Goal: Task Accomplishment & Management: Manage account settings

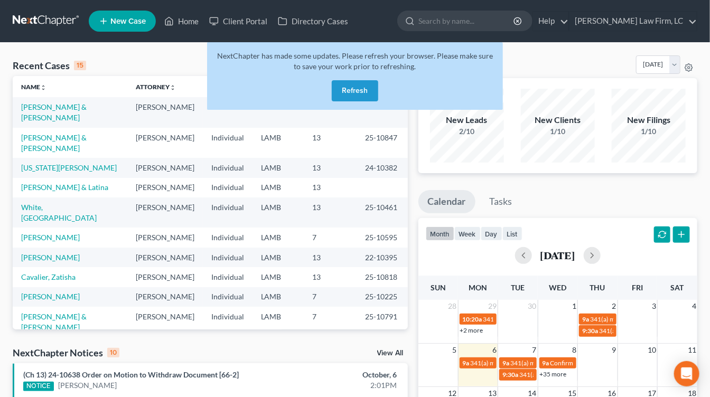
click at [353, 76] on div "NextChapter has made some updates. Please refresh your browser. Please make sur…" at bounding box center [355, 76] width 296 height 68
click at [353, 80] on button "Refresh" at bounding box center [355, 90] width 46 height 21
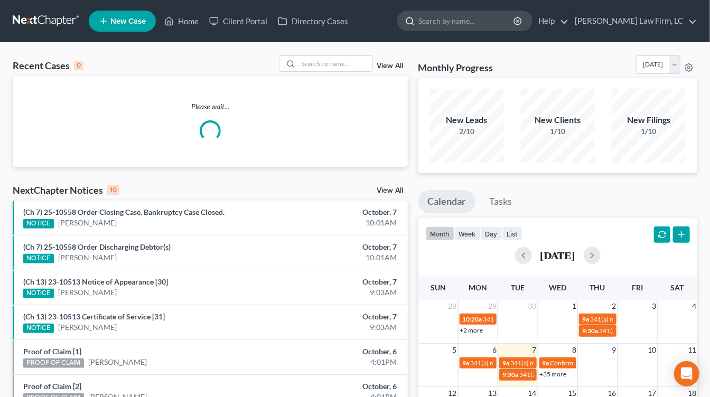
click at [497, 13] on input "search" at bounding box center [466, 21] width 97 height 20
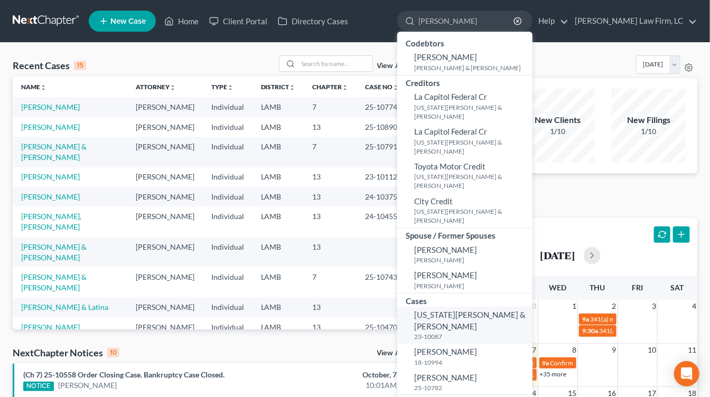
type input "darrel"
click at [525, 310] on span "[US_STATE][PERSON_NAME] & [PERSON_NAME]" at bounding box center [469, 320] width 111 height 21
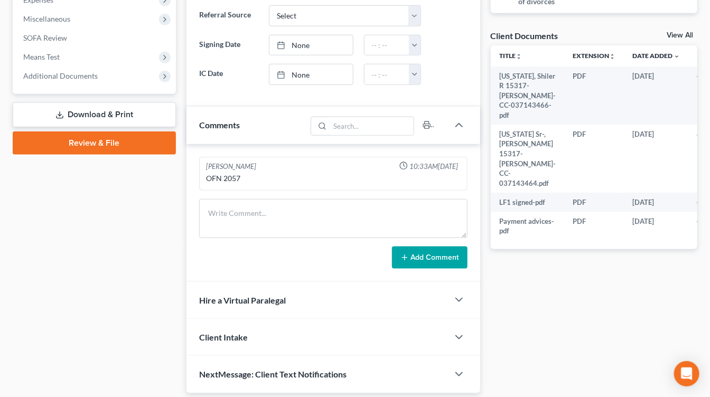
scroll to position [392, 0]
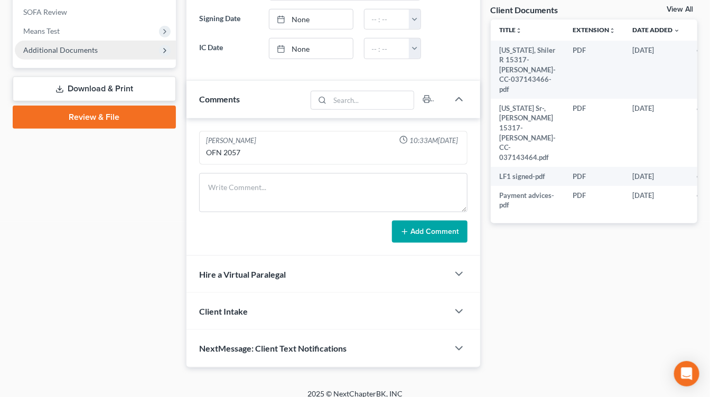
click at [117, 52] on span "Additional Documents" at bounding box center [95, 50] width 161 height 19
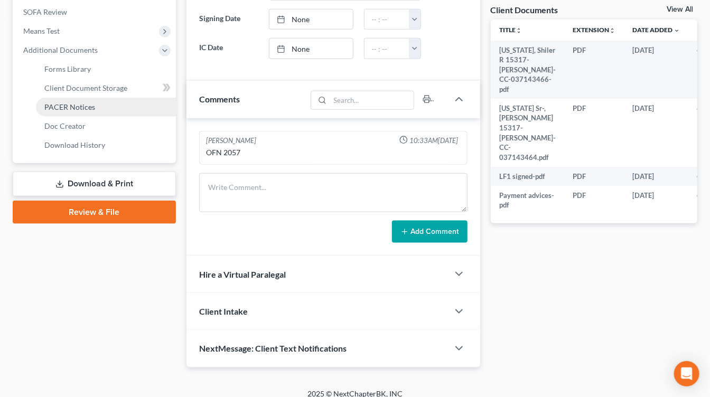
click at [108, 106] on link "PACER Notices" at bounding box center [106, 107] width 140 height 19
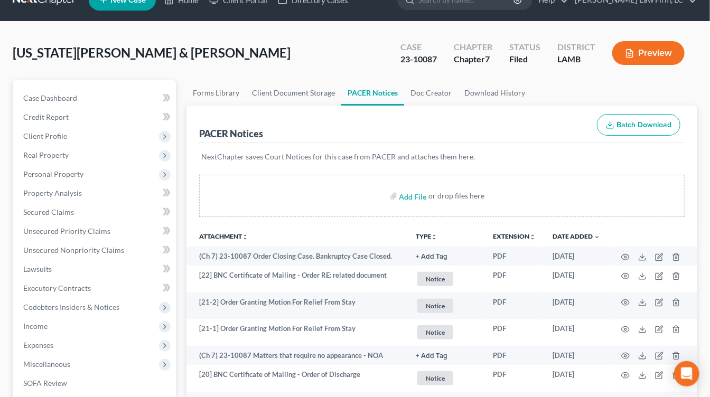
scroll to position [1, 0]
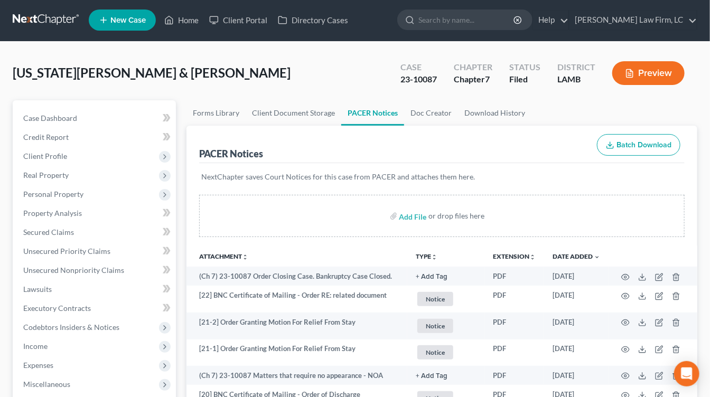
drag, startPoint x: 121, startPoint y: 171, endPoint x: 121, endPoint y: 195, distance: 24.3
click at [121, 171] on span "Real Property" at bounding box center [95, 175] width 161 height 19
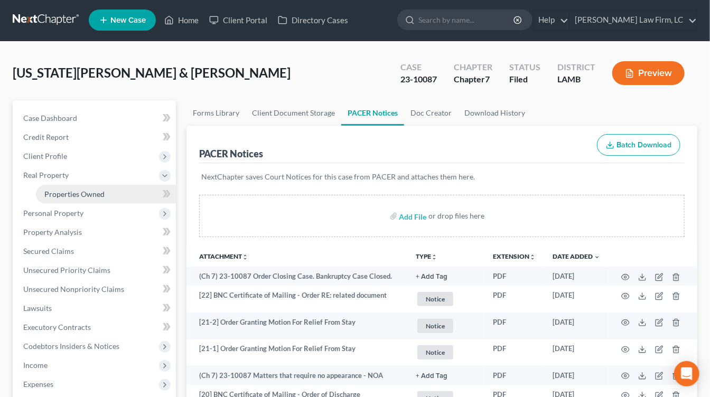
click at [121, 201] on link "Properties Owned" at bounding box center [106, 194] width 140 height 19
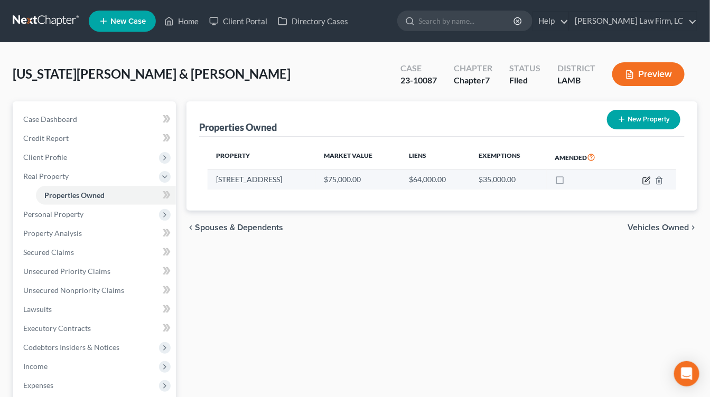
click at [650, 179] on icon "button" at bounding box center [646, 180] width 8 height 8
select select "19"
select select "16"
select select "0"
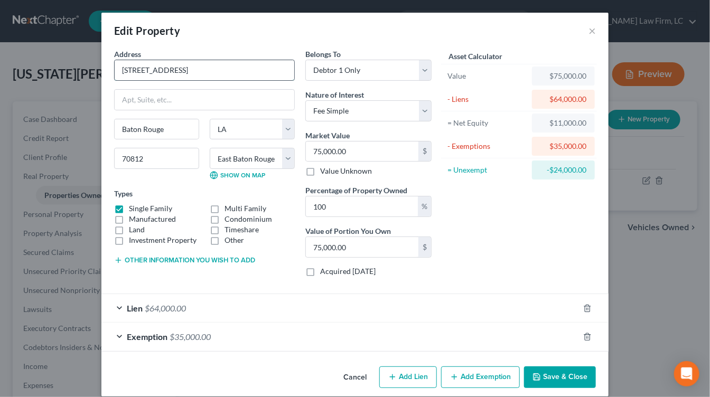
click at [200, 61] on input "6435 Merrydale Ave." at bounding box center [205, 70] width 180 height 20
click at [335, 377] on div "Cancel Add Lien Add Lease Add Exemption Save & Close" at bounding box center [354, 379] width 507 height 35
click at [349, 373] on button "Cancel" at bounding box center [355, 378] width 40 height 21
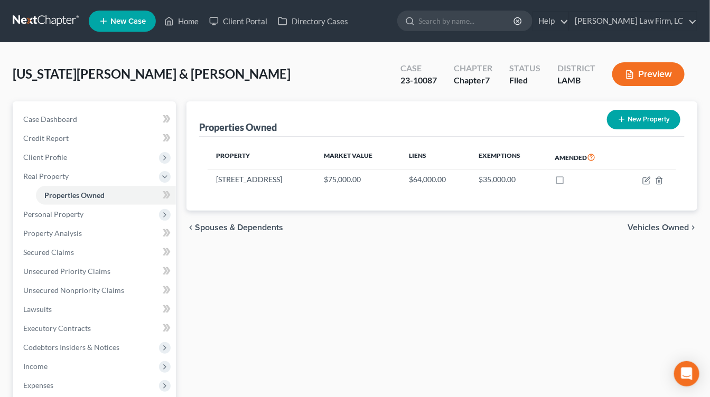
click at [64, 21] on link at bounding box center [47, 21] width 68 height 19
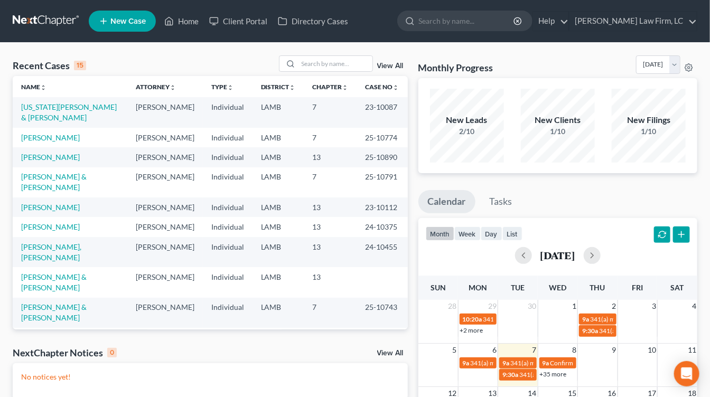
click at [290, 217] on td "LAMB" at bounding box center [278, 208] width 52 height 20
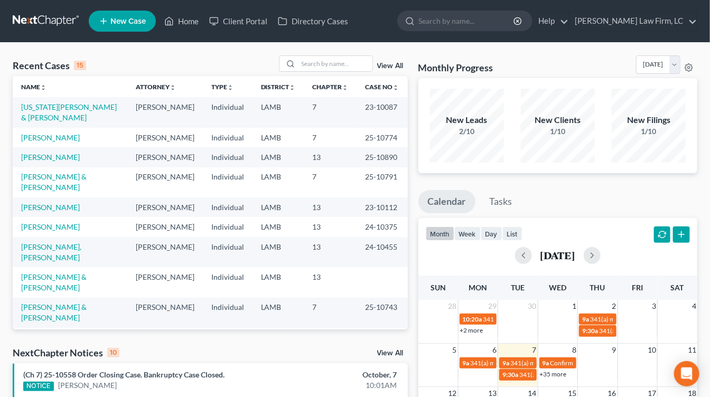
click at [299, 198] on td "LAMB" at bounding box center [278, 182] width 52 height 30
click at [296, 217] on td "LAMB" at bounding box center [278, 208] width 52 height 20
click at [341, 147] on td "7" at bounding box center [330, 138] width 53 height 20
click at [63, 15] on link at bounding box center [47, 21] width 68 height 19
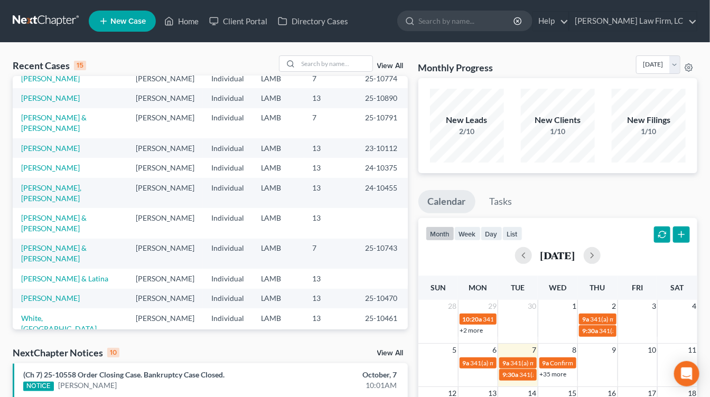
scroll to position [112, 0]
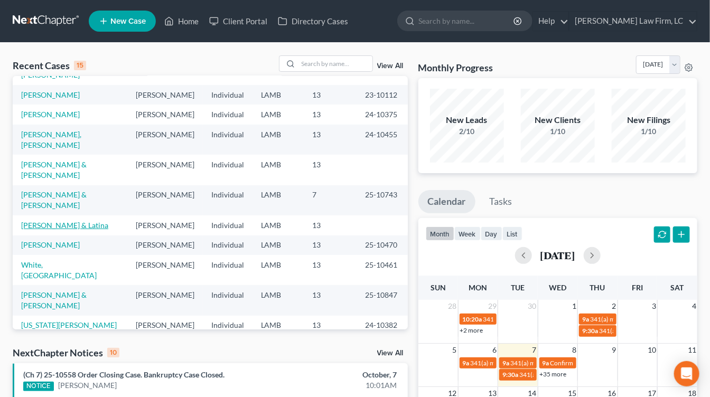
click at [89, 230] on link "[PERSON_NAME] & Latina" at bounding box center [64, 225] width 87 height 9
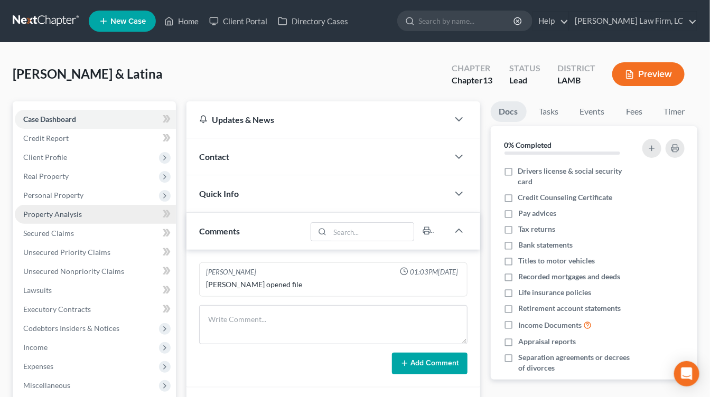
click at [65, 207] on link "Property Analysis" at bounding box center [95, 214] width 161 height 19
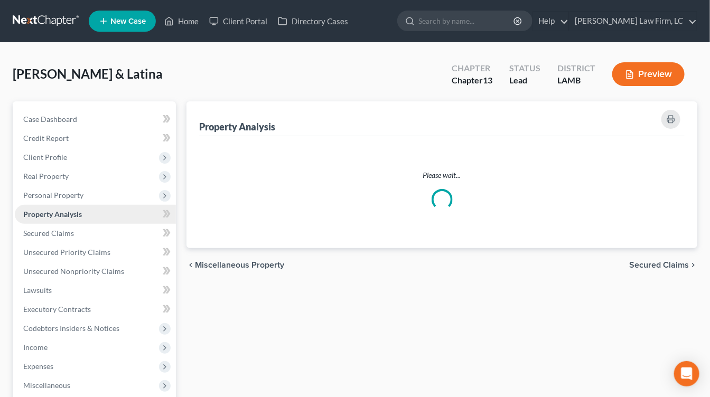
click at [65, 210] on span "Property Analysis" at bounding box center [52, 214] width 59 height 9
click at [65, 233] on span "Secured Claims" at bounding box center [48, 233] width 51 height 9
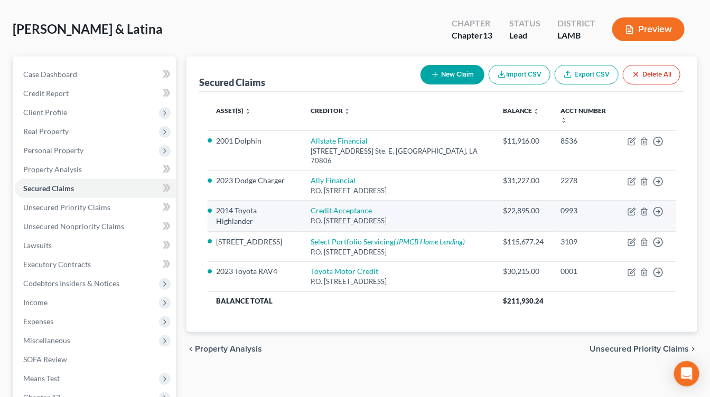
scroll to position [46, 0]
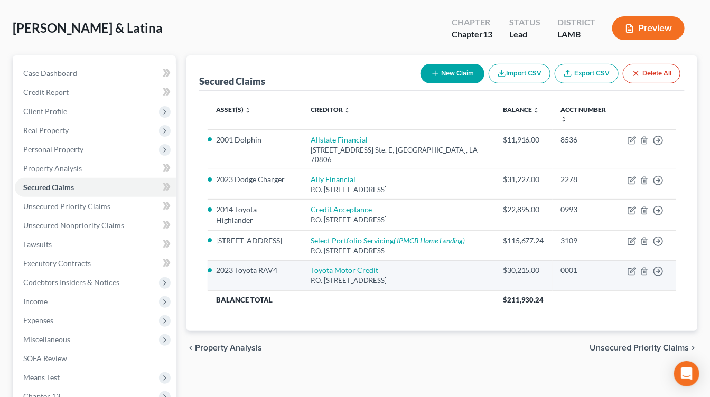
click at [270, 265] on li "2023 Toyota RAV4" at bounding box center [255, 270] width 78 height 11
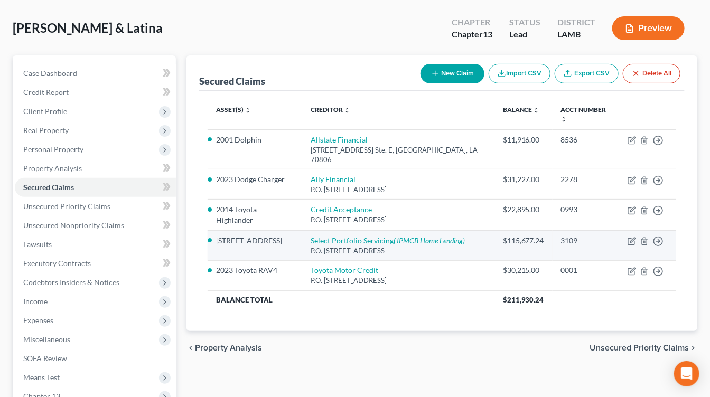
click at [274, 236] on li "12512 Whisphering Oaks Dr." at bounding box center [255, 241] width 78 height 11
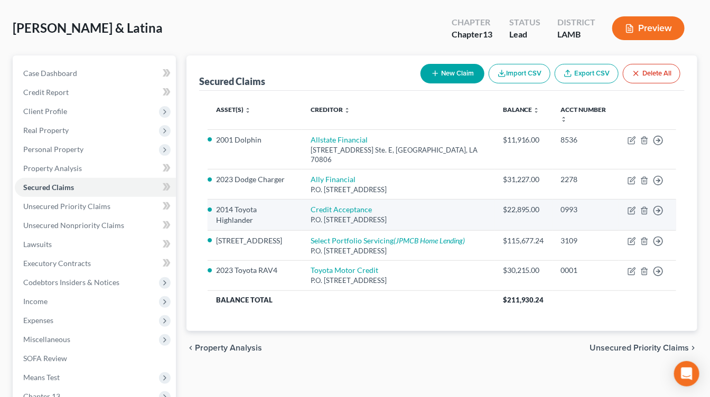
click at [266, 204] on li "2014 Toyota Highlander" at bounding box center [255, 214] width 78 height 21
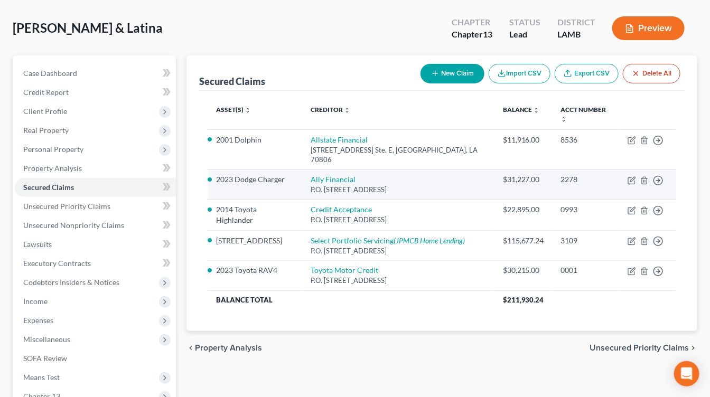
click at [260, 176] on td "2023 Dodge Charger" at bounding box center [255, 185] width 95 height 30
click at [260, 174] on td "2023 Dodge Charger" at bounding box center [255, 185] width 95 height 30
click at [258, 174] on li "2023 Dodge Charger" at bounding box center [255, 179] width 78 height 11
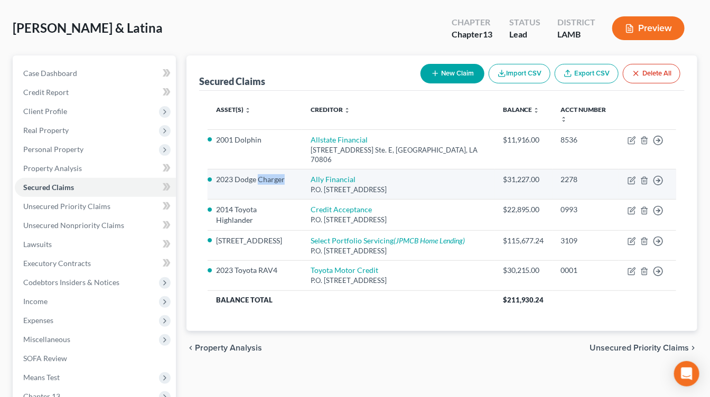
click at [258, 174] on li "2023 Dodge Charger" at bounding box center [255, 179] width 78 height 11
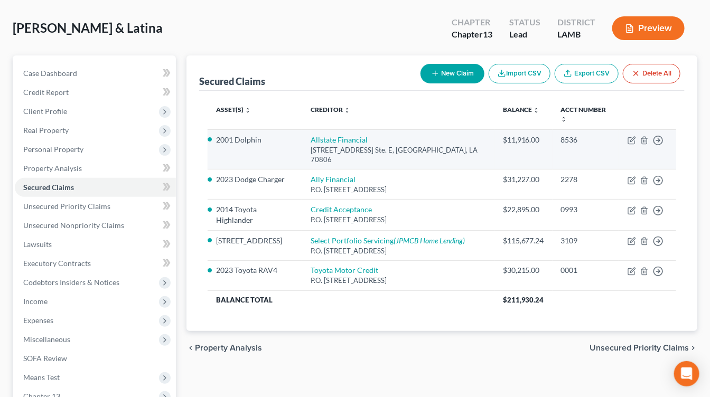
click at [252, 140] on td "2001 Dolphin" at bounding box center [255, 149] width 95 height 40
click at [252, 135] on li "2001 Dolphin" at bounding box center [255, 140] width 78 height 11
click at [256, 145] on td "2001 Dolphin" at bounding box center [255, 149] width 95 height 40
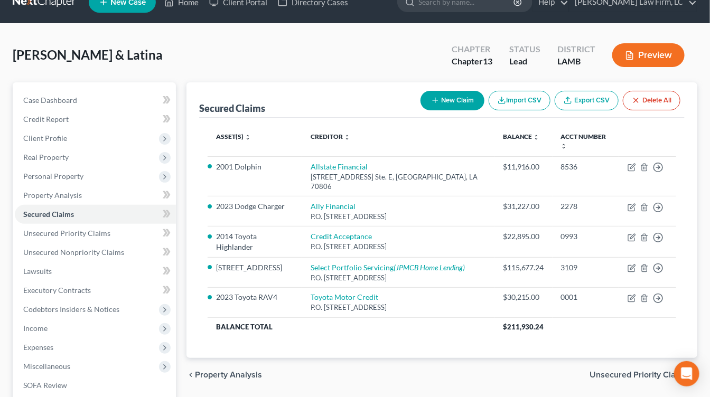
scroll to position [0, 0]
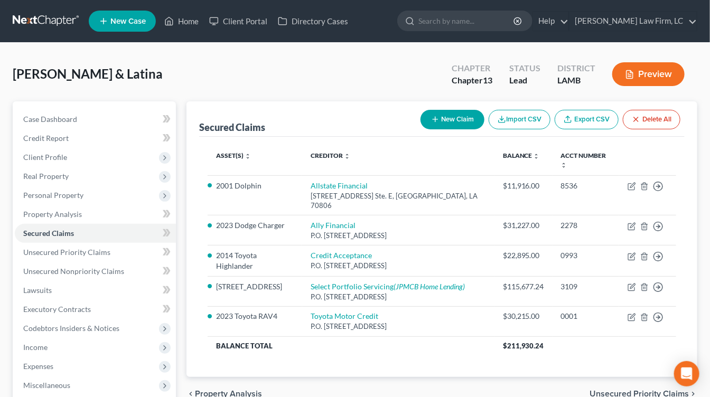
click at [529, 8] on ul "New Case Home Client Portal Directory Cases - No Result - See all results Or Pr…" at bounding box center [393, 20] width 608 height 27
click at [199, 71] on div "Hulbert, John & Latina Upgraded Chapter Chapter 13 Status Lead District LAMB Pr…" at bounding box center [355, 78] width 684 height 46
